Goal: Find specific page/section: Find specific page/section

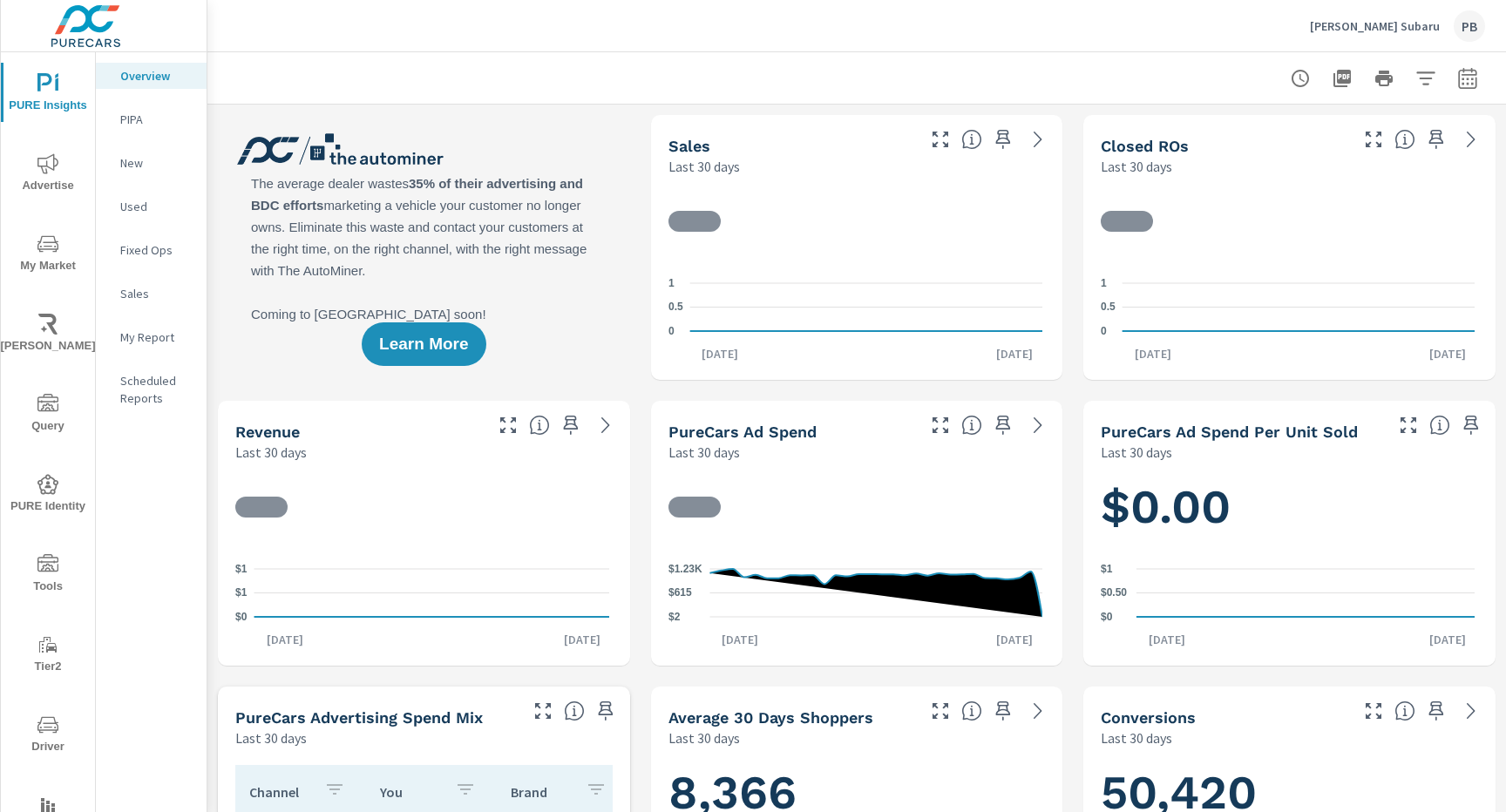
click at [47, 657] on span "Tier2" at bounding box center [48, 656] width 84 height 43
